Goal: Information Seeking & Learning: Stay updated

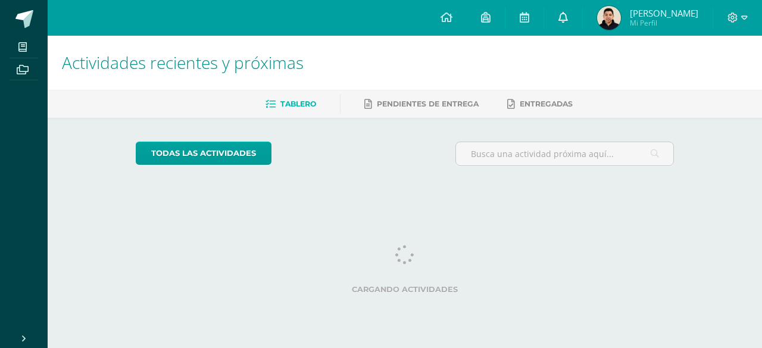
drag, startPoint x: 0, startPoint y: 0, endPoint x: 564, endPoint y: 23, distance: 564.8
click at [564, 23] on span at bounding box center [563, 17] width 10 height 13
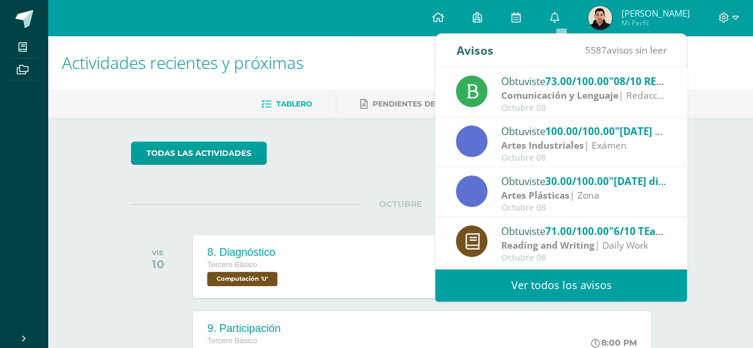
click at [513, 288] on link "Ver todos los avisos" at bounding box center [561, 285] width 252 height 33
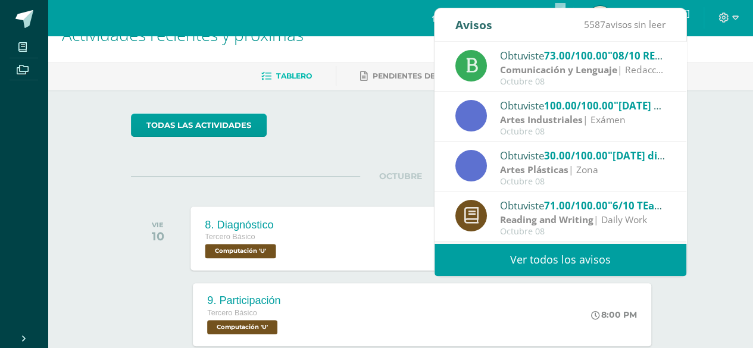
scroll to position [45, 0]
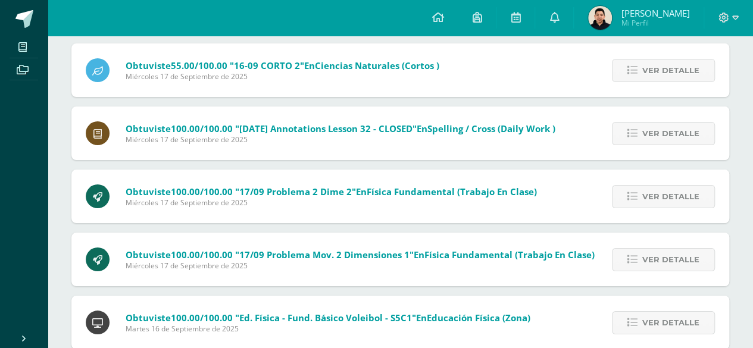
scroll to position [6810, 0]
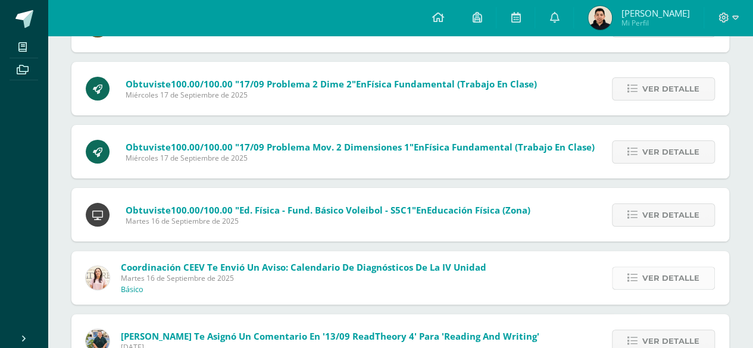
click at [638, 273] on icon at bounding box center [632, 278] width 10 height 10
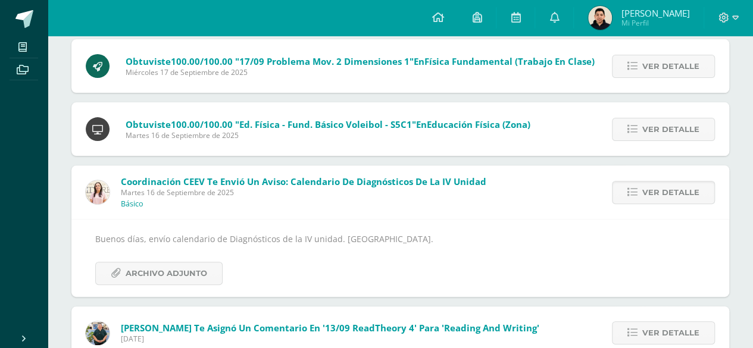
scroll to position [6899, 0]
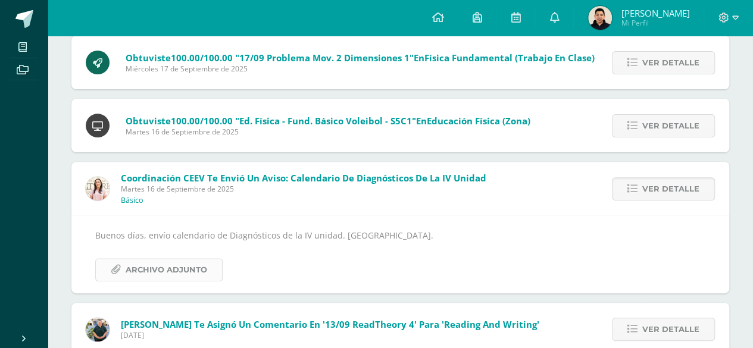
click at [146, 275] on span "Archivo Adjunto" at bounding box center [167, 270] width 82 height 22
